Goal: Information Seeking & Learning: Learn about a topic

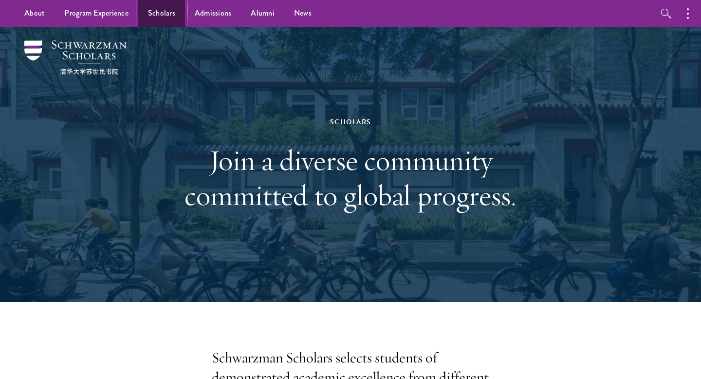
click at [163, 12] on link "Scholars" at bounding box center [161, 13] width 47 height 27
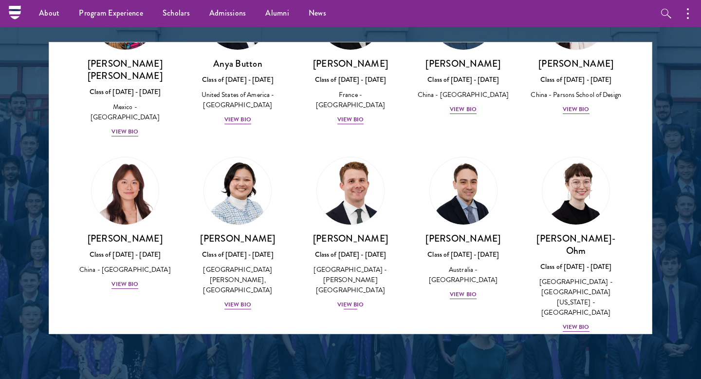
scroll to position [843, 0]
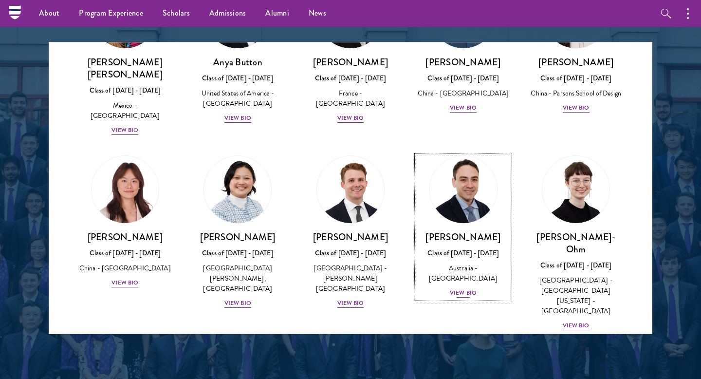
click at [459, 288] on div "View Bio" at bounding box center [463, 292] width 27 height 9
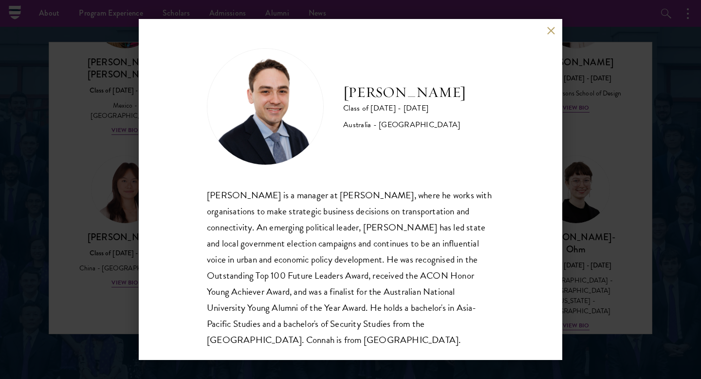
click at [551, 31] on button at bounding box center [550, 30] width 8 height 8
